Goal: Information Seeking & Learning: Learn about a topic

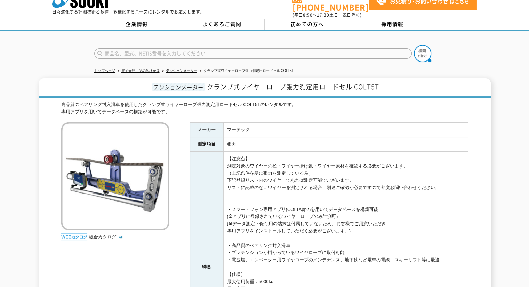
scroll to position [28, 0]
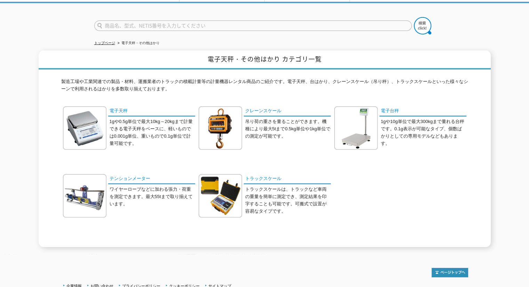
scroll to position [28, 0]
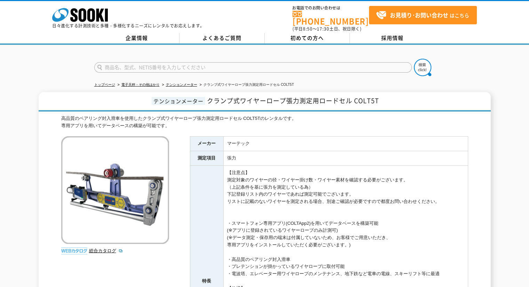
click at [405, 79] on ul "トップページ 電子天秤・その他はかり テンションメーター クランプ式ワイヤーロープ張力測定用ロードセル COLT5T" at bounding box center [264, 85] width 341 height 14
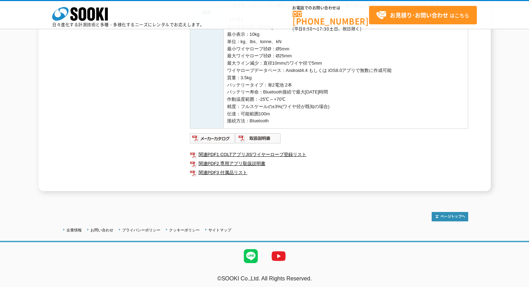
scroll to position [239, 0]
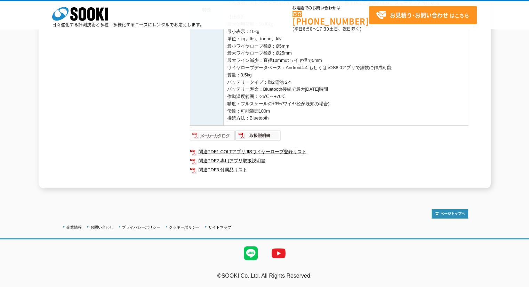
click at [218, 133] on img at bounding box center [213, 135] width 46 height 11
